Goal: Navigation & Orientation: Find specific page/section

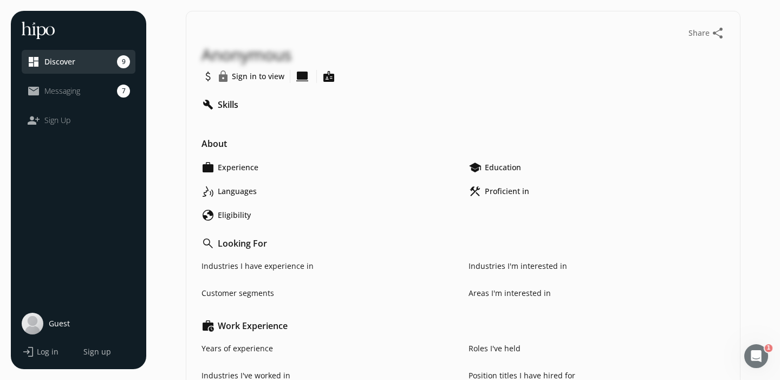
click at [243, 74] on span "Sign in to view" at bounding box center [258, 76] width 53 height 11
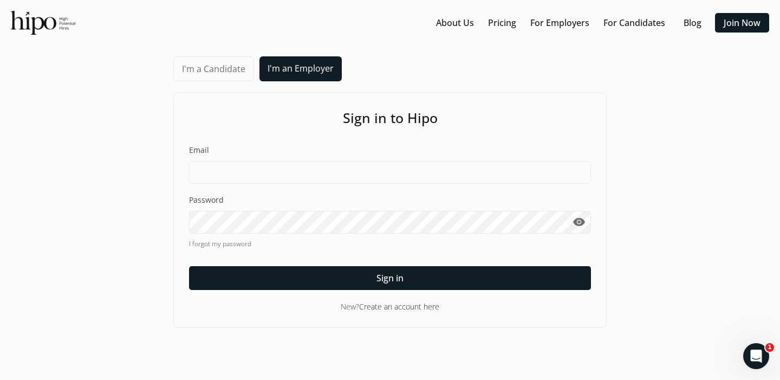
click at [232, 68] on link "I'm a Candidate" at bounding box center [213, 68] width 81 height 25
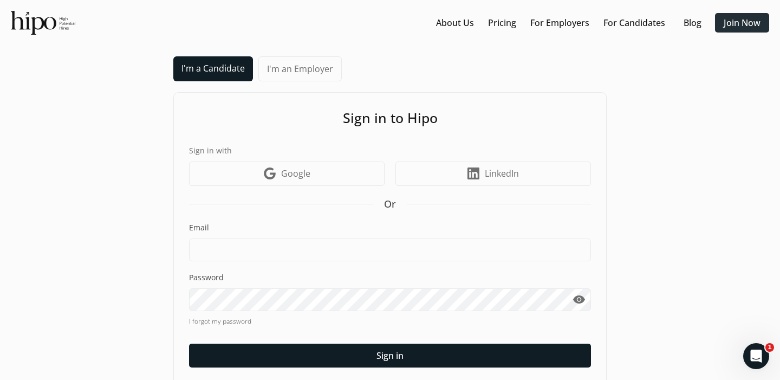
click at [740, 24] on link "Join Now" at bounding box center [742, 22] width 37 height 13
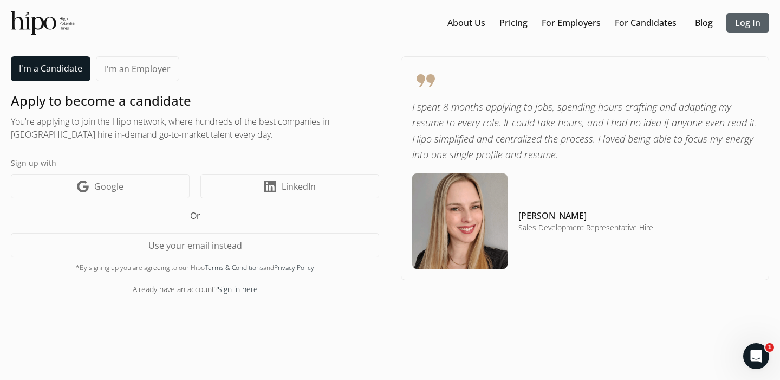
click at [746, 21] on link "Log In" at bounding box center [747, 22] width 25 height 13
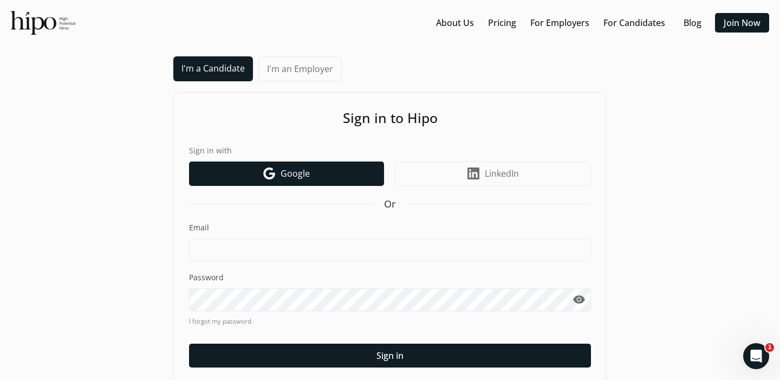
click at [311, 167] on link "Google icon Google" at bounding box center [286, 173] width 195 height 24
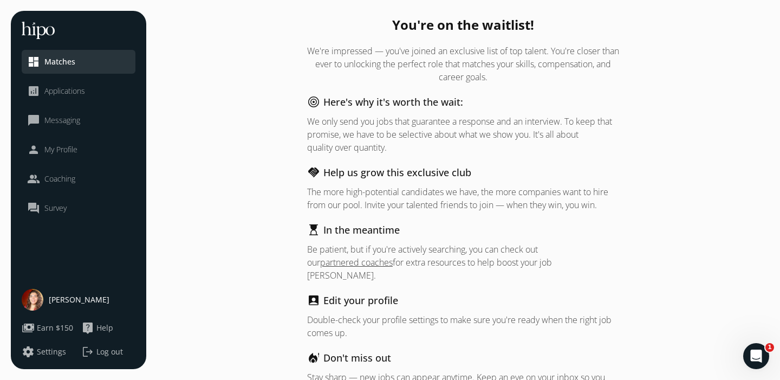
scroll to position [45, 0]
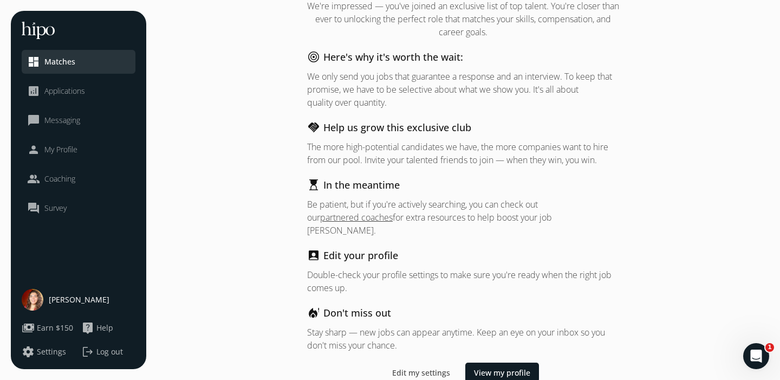
click at [53, 92] on span "Applications" at bounding box center [64, 91] width 41 height 11
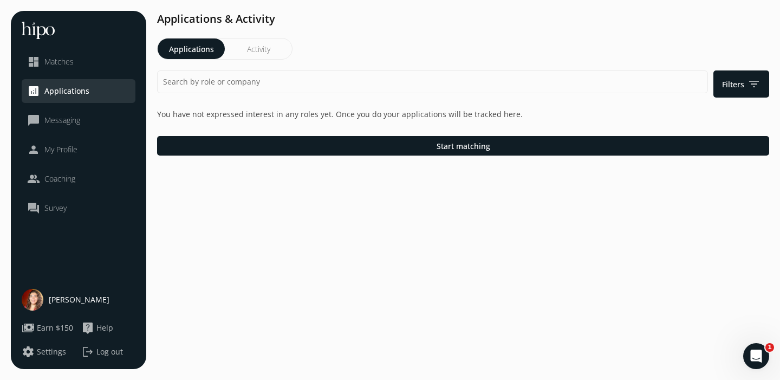
click at [269, 47] on button "Activity" at bounding box center [258, 48] width 67 height 21
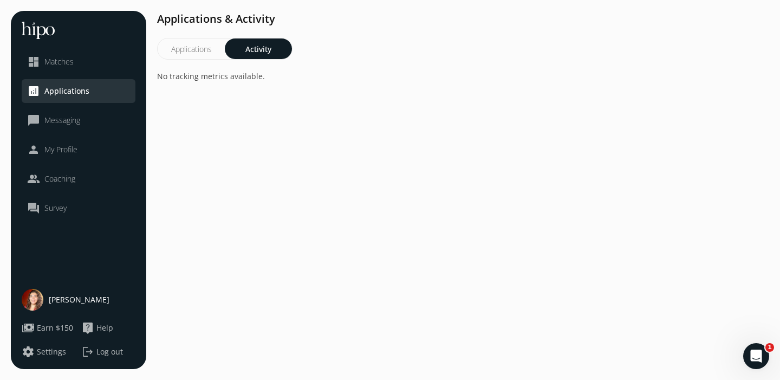
click at [201, 41] on button "Applications" at bounding box center [191, 48] width 67 height 21
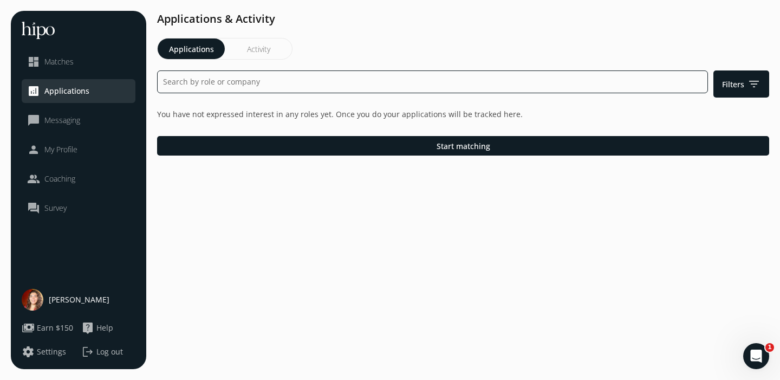
click at [246, 82] on input at bounding box center [432, 81] width 551 height 23
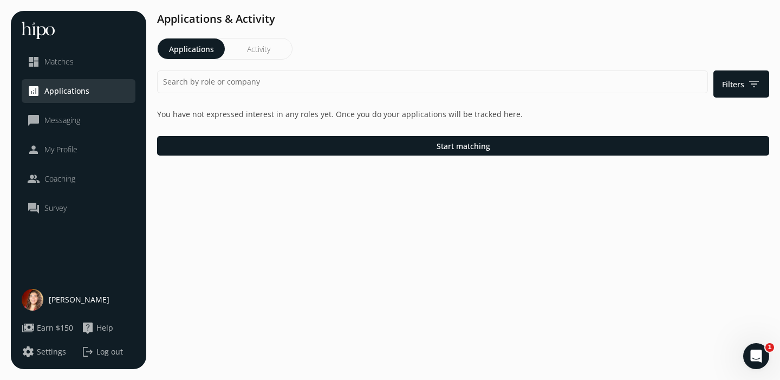
click at [76, 138] on li "chat_bubble_outline Messaging" at bounding box center [79, 150] width 114 height 24
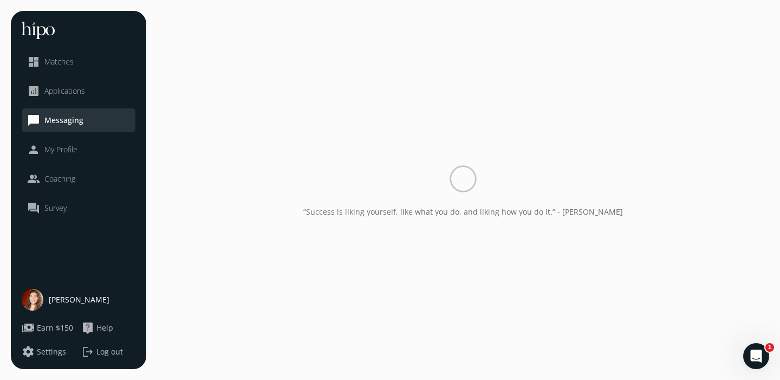
click at [77, 116] on span "Messaging" at bounding box center [63, 120] width 39 height 11
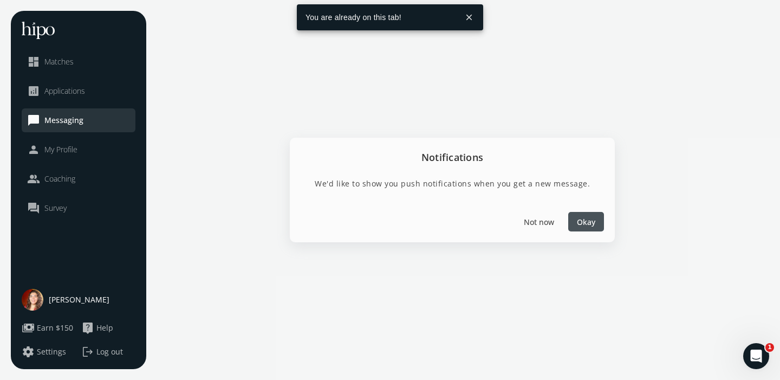
click at [471, 20] on button "close" at bounding box center [468, 17] width 19 height 19
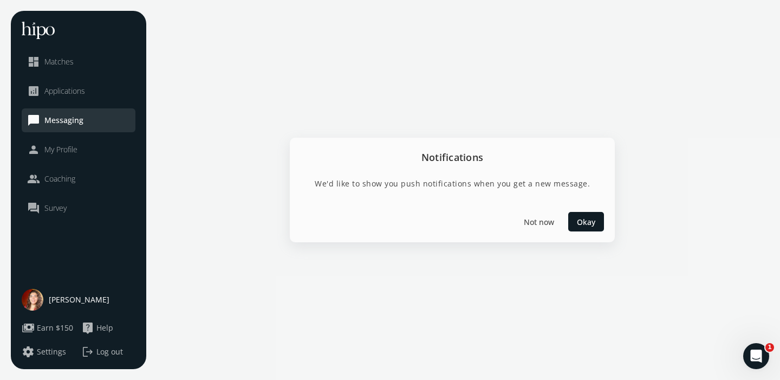
click at [43, 151] on div "person My Profile" at bounding box center [52, 149] width 50 height 13
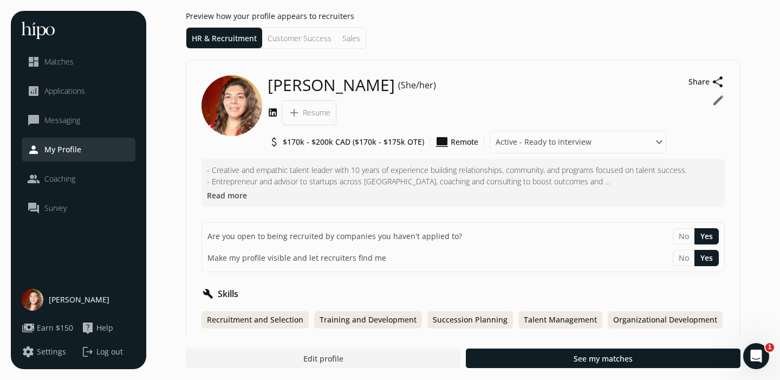
click at [67, 177] on span "Coaching" at bounding box center [59, 178] width 31 height 11
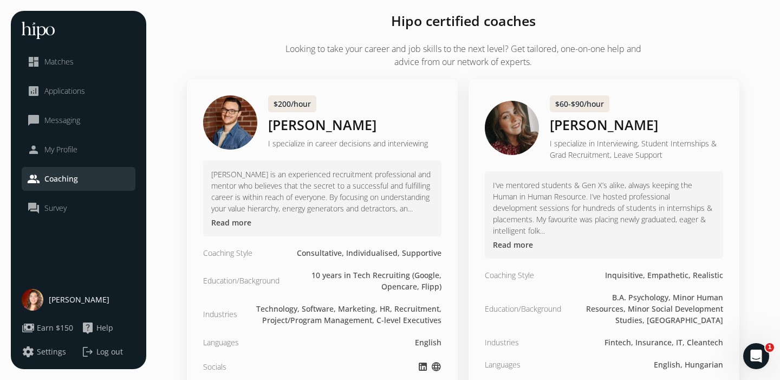
click at [63, 214] on li "question_answer Survey" at bounding box center [79, 208] width 114 height 24
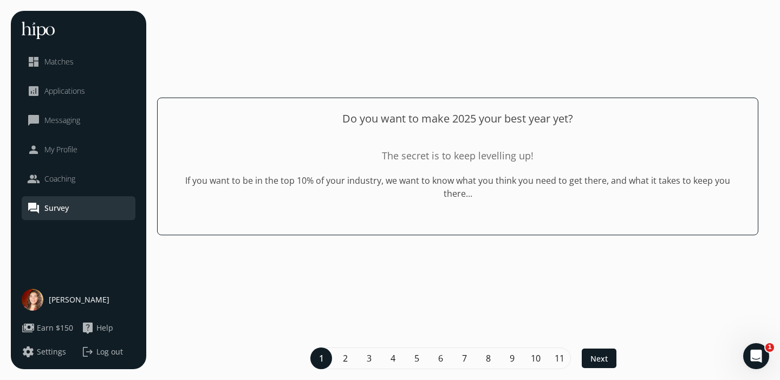
click at [762, 365] on div "Open Intercom Messenger" at bounding box center [756, 356] width 36 height 36
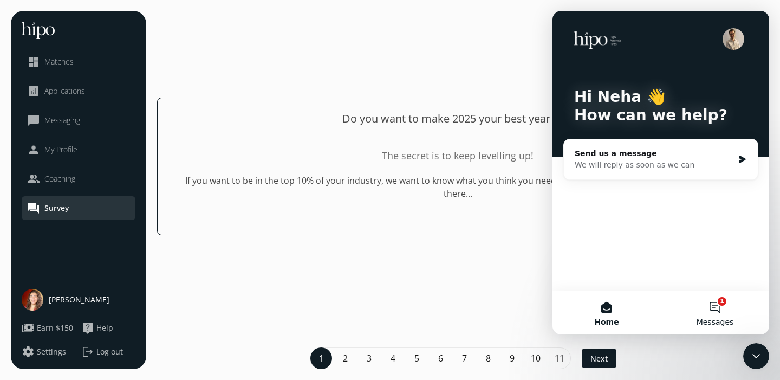
click at [718, 310] on button "1 Messages" at bounding box center [715, 312] width 108 height 43
